Goal: Task Accomplishment & Management: Complete application form

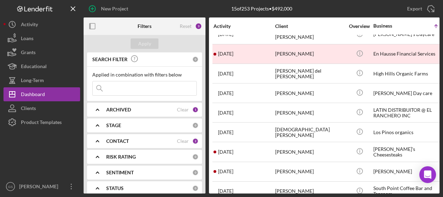
scroll to position [89, 0]
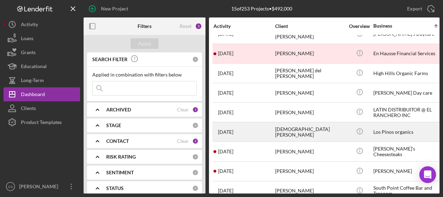
click at [295, 127] on div "[DEMOGRAPHIC_DATA][PERSON_NAME]" at bounding box center [310, 131] width 70 height 18
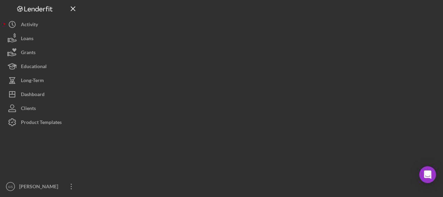
click at [295, 127] on div at bounding box center [262, 96] width 356 height 193
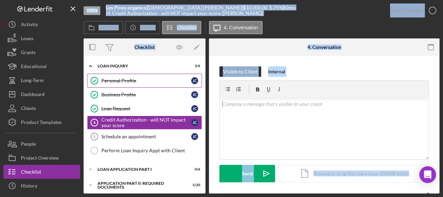
click at [158, 78] on div "Personal Profile" at bounding box center [146, 81] width 90 height 6
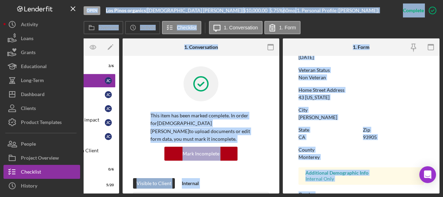
scroll to position [84, 0]
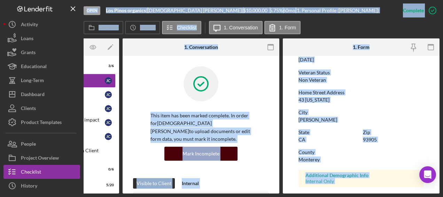
click at [211, 146] on div "Mark Incomplete" at bounding box center [201, 153] width 37 height 14
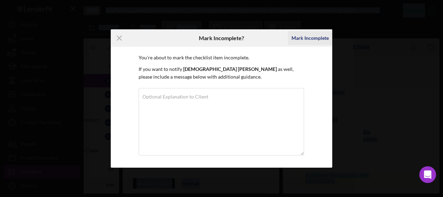
click at [304, 38] on div "Mark Incomplete" at bounding box center [310, 38] width 37 height 14
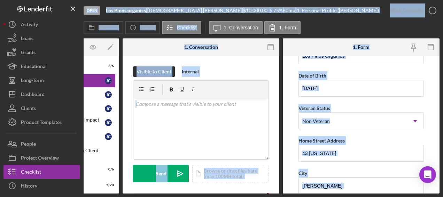
scroll to position [123, 0]
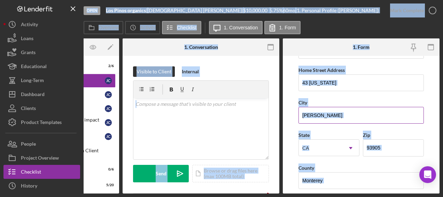
click at [372, 107] on input "[PERSON_NAME]" at bounding box center [362, 115] width 126 height 17
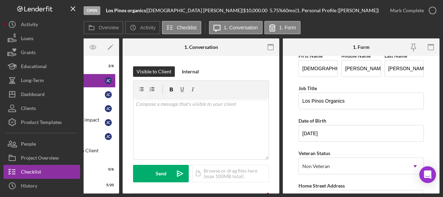
scroll to position [0, 0]
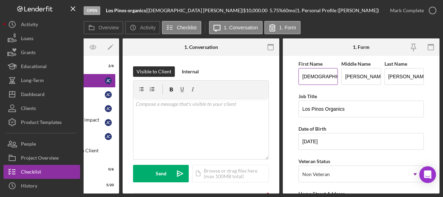
click at [303, 73] on input "[DEMOGRAPHIC_DATA]" at bounding box center [318, 76] width 39 height 17
click at [302, 76] on input "[DEMOGRAPHIC_DATA]" at bounding box center [318, 76] width 39 height 17
type input "[PERSON_NAME]"
click at [371, 73] on input "[PERSON_NAME]" at bounding box center [361, 76] width 39 height 17
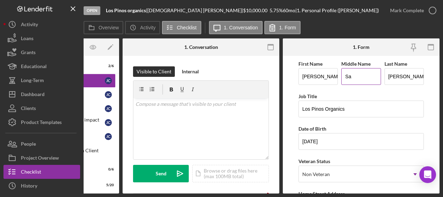
type input "S"
type input "[PERSON_NAME]"
click at [414, 77] on input "[PERSON_NAME]" at bounding box center [404, 76] width 39 height 17
type input "C"
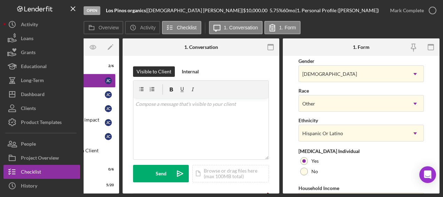
scroll to position [328, 0]
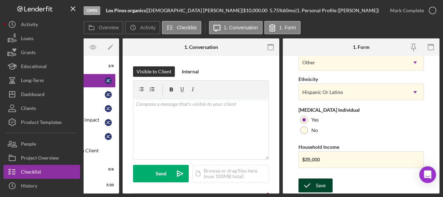
type input "[PERSON_NAME]"
click at [325, 178] on div "Save" at bounding box center [321, 185] width 10 height 14
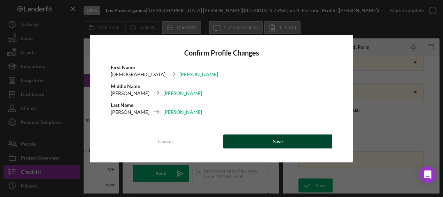
click at [303, 147] on button "Save" at bounding box center [277, 141] width 109 height 14
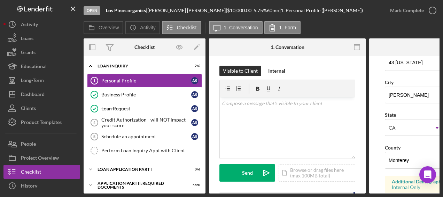
scroll to position [144, 0]
click at [140, 100] on link "Business Profile Business Profile A S" at bounding box center [144, 95] width 115 height 14
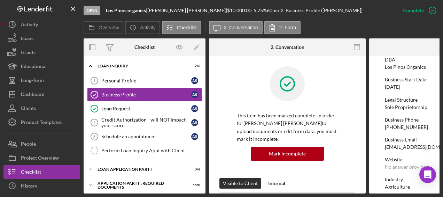
scroll to position [54, 0]
drag, startPoint x: 388, startPoint y: 144, endPoint x: 438, endPoint y: 145, distance: 49.2
click at [438, 145] on div "[EMAIL_ADDRESS][DOMAIN_NAME]" at bounding box center [426, 147] width 82 height 6
drag, startPoint x: 438, startPoint y: 145, endPoint x: 384, endPoint y: 147, distance: 53.4
click at [384, 147] on form "To edit this form you must mark this item incomplete Business Name Los Pinos or…" at bounding box center [448, 124] width 157 height 137
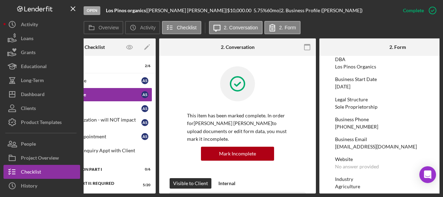
scroll to position [0, 86]
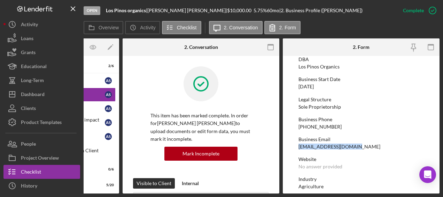
drag, startPoint x: 385, startPoint y: 148, endPoint x: 352, endPoint y: 148, distance: 33.1
click at [352, 148] on form "To edit this form you must mark this item incomplete Business Name Los Pinos or…" at bounding box center [361, 124] width 157 height 137
drag, startPoint x: 352, startPoint y: 148, endPoint x: 345, endPoint y: 145, distance: 7.2
copy div "[EMAIL_ADDRESS][DOMAIN_NAME]"
